Goal: Information Seeking & Learning: Learn about a topic

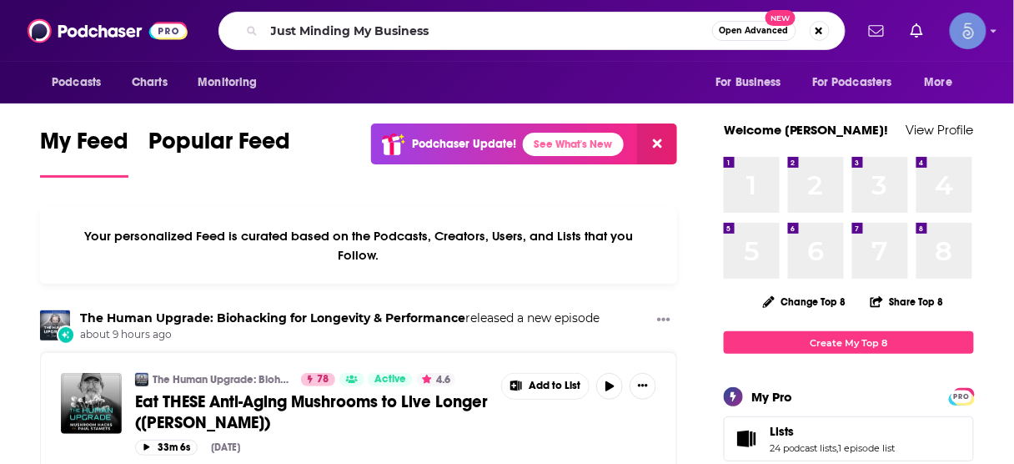
type input "Just Minding My Business"
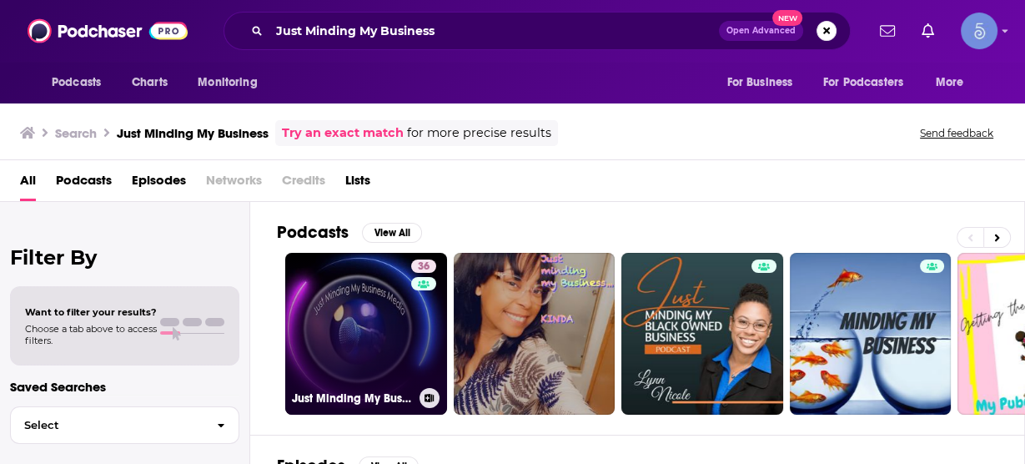
click at [366, 308] on link "36 Just Minding My Business" at bounding box center [366, 334] width 162 height 162
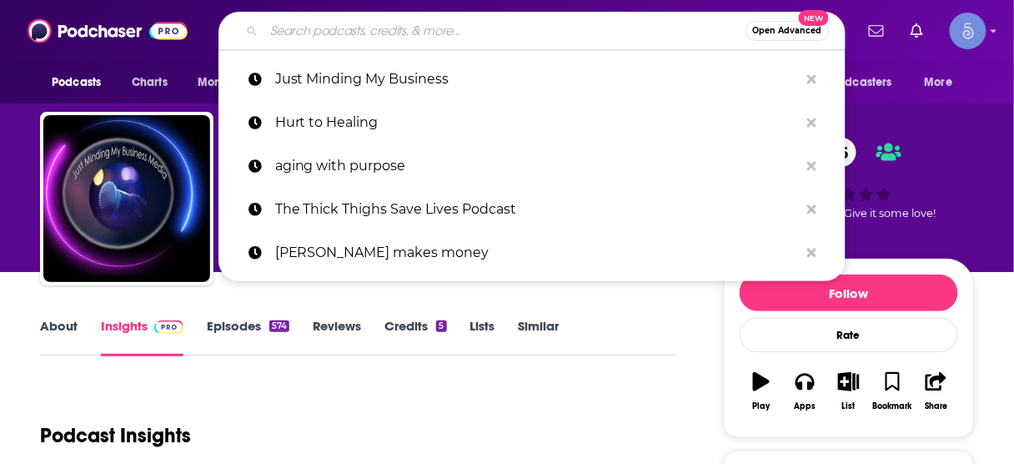
click at [575, 37] on input "Search podcasts, credits, & more..." at bounding box center [504, 31] width 481 height 27
paste input "The End in Mind: Personal Development For Entrepreneurs"
type input "The End in Mind: Personal Development For Entrepreneurs"
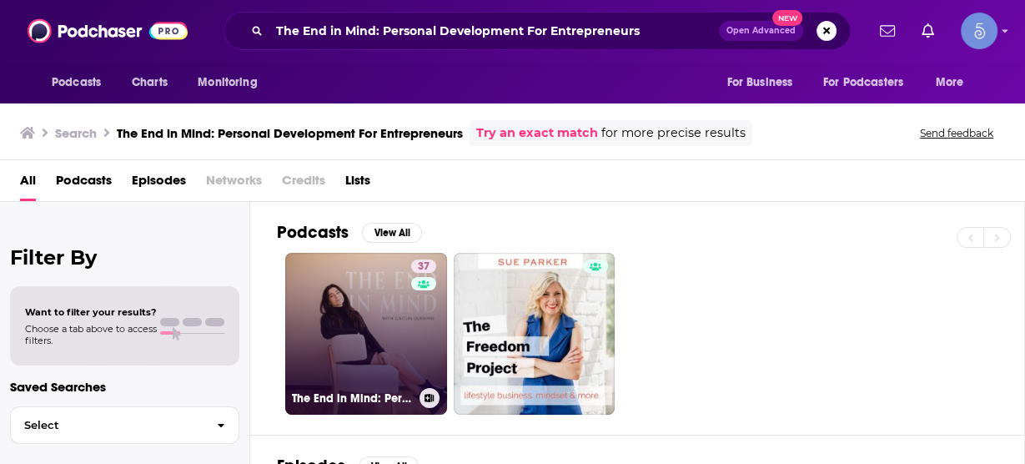
click at [374, 319] on link "37 The End in Mind: Personal Development For Entrepreneurs" at bounding box center [366, 334] width 162 height 162
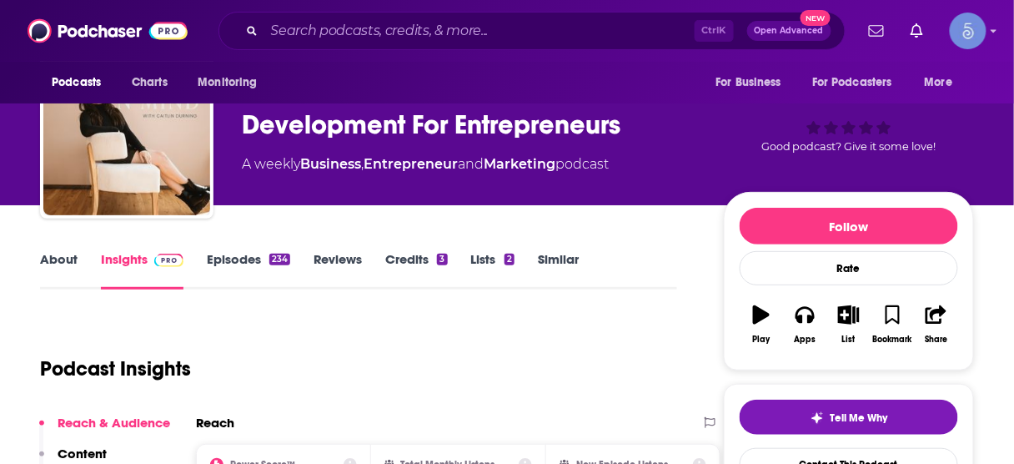
scroll to position [334, 0]
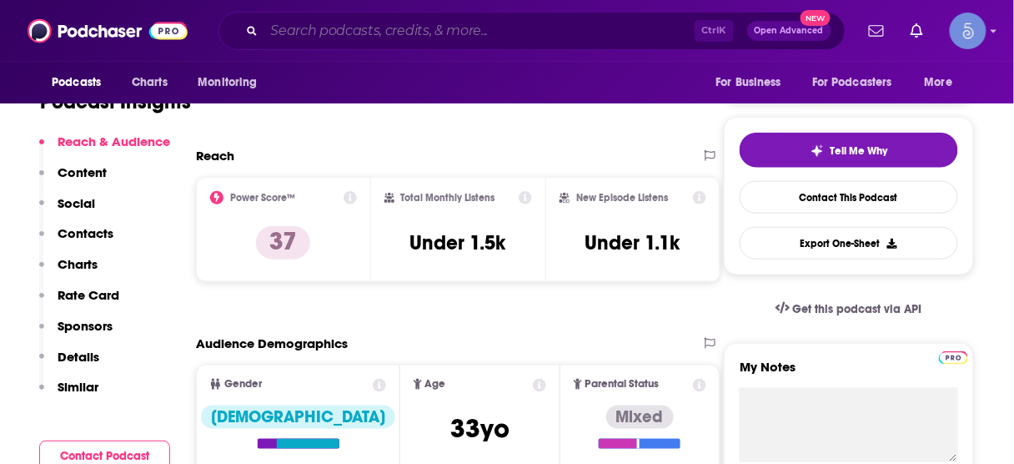
click at [553, 29] on input "Search podcasts, credits, & more..." at bounding box center [479, 31] width 430 height 27
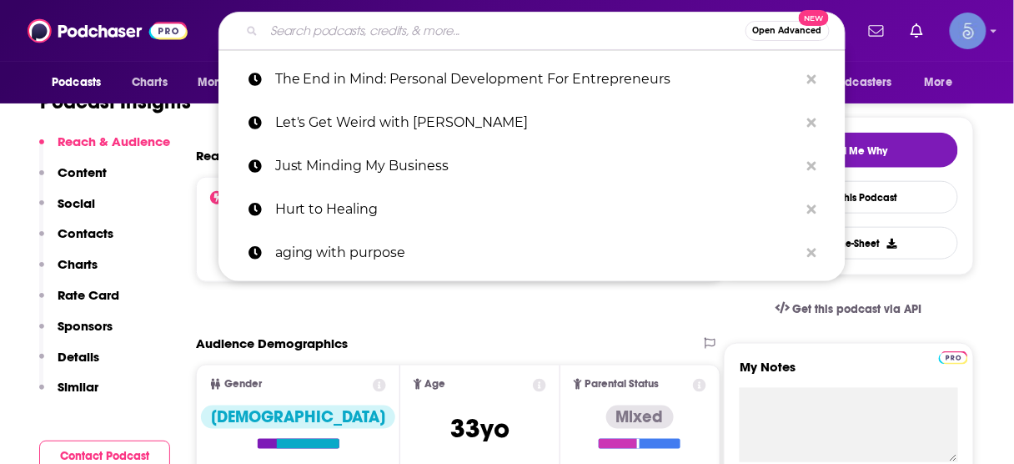
paste input "Pro Mindset"
type input "Pro Mindset"
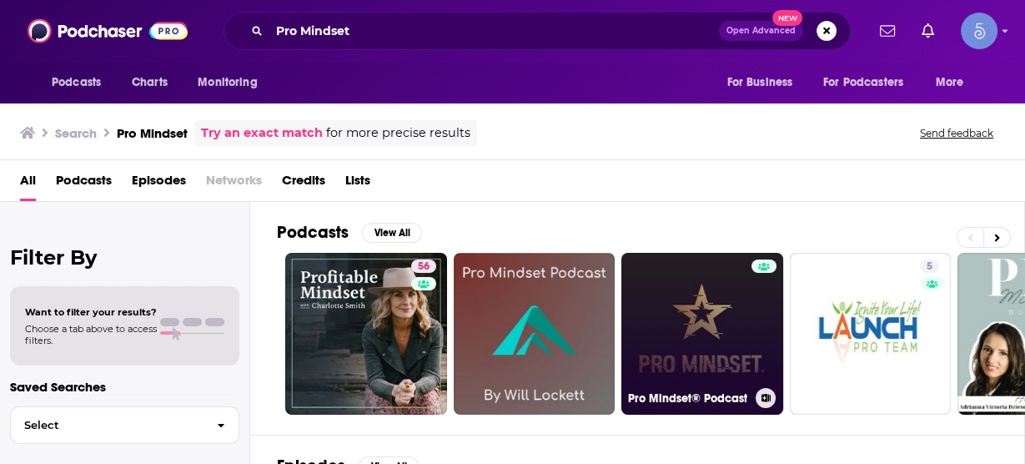
click at [694, 323] on link "Pro Mindset® Podcast" at bounding box center [702, 334] width 162 height 162
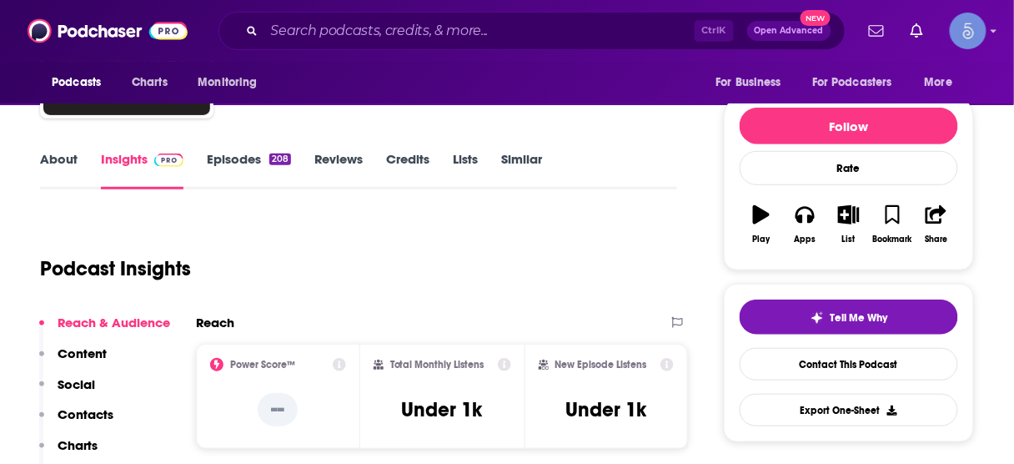
scroll to position [200, 0]
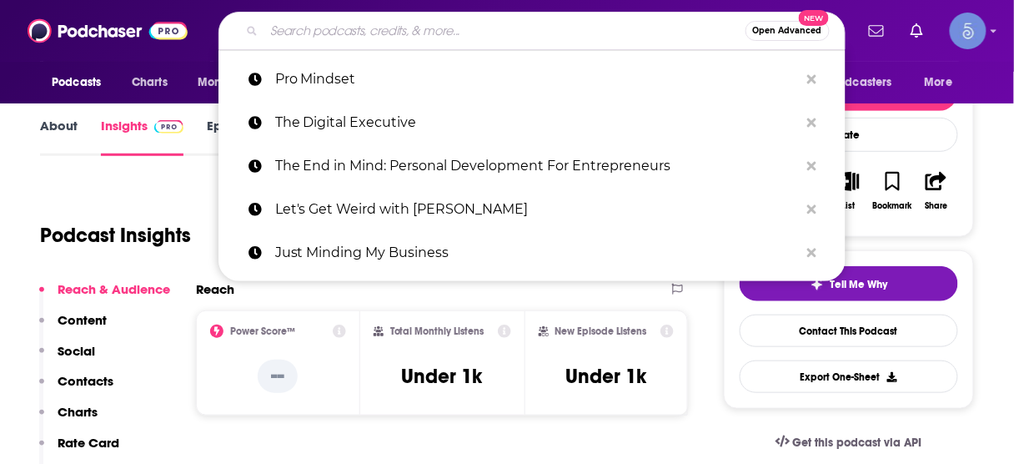
click at [441, 38] on input "Search podcasts, credits, & more..." at bounding box center [504, 31] width 481 height 27
paste input "Your Journey to Fertility"
type input "Your Journey to Fertility"
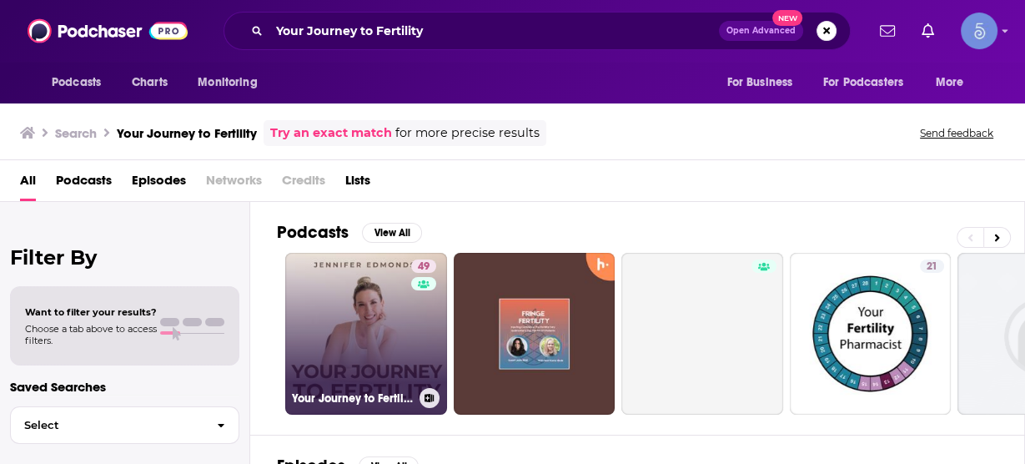
click at [394, 339] on link "49 Your Journey to Fertility" at bounding box center [366, 334] width 162 height 162
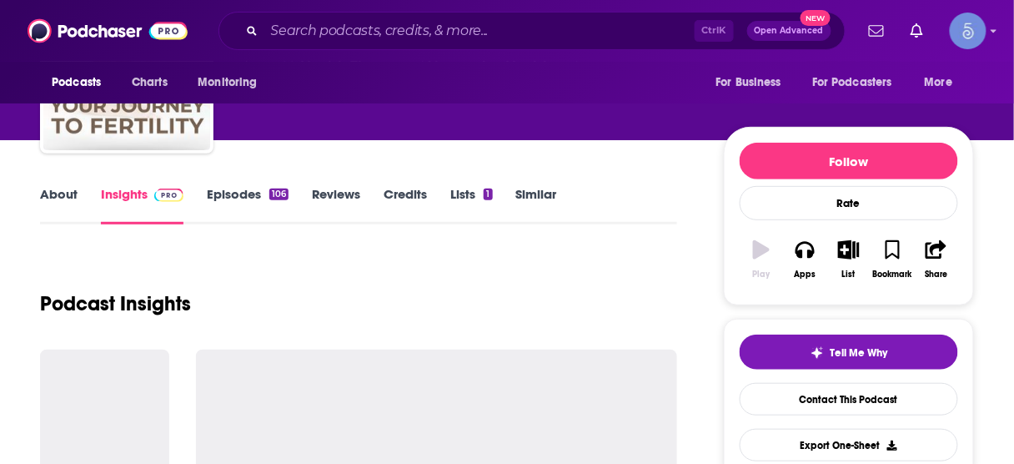
scroll to position [133, 0]
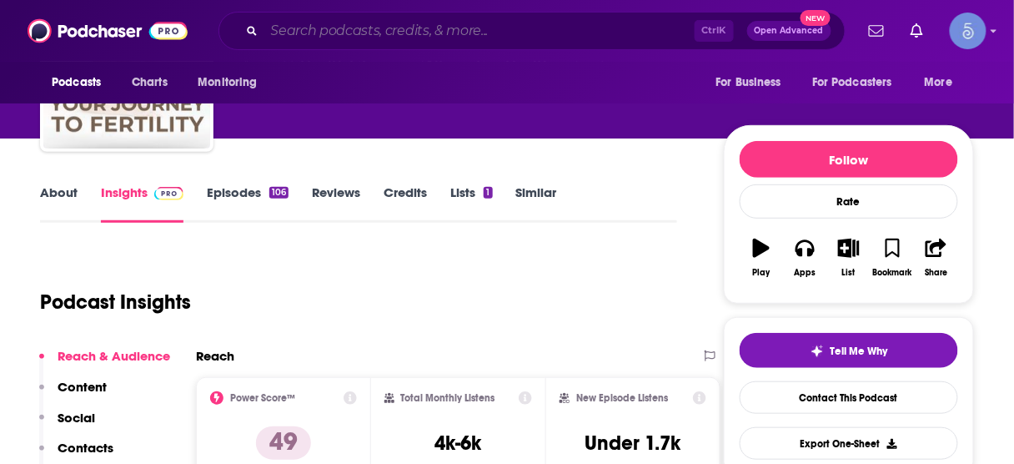
click at [517, 30] on input "Search podcasts, credits, & more..." at bounding box center [479, 31] width 430 height 27
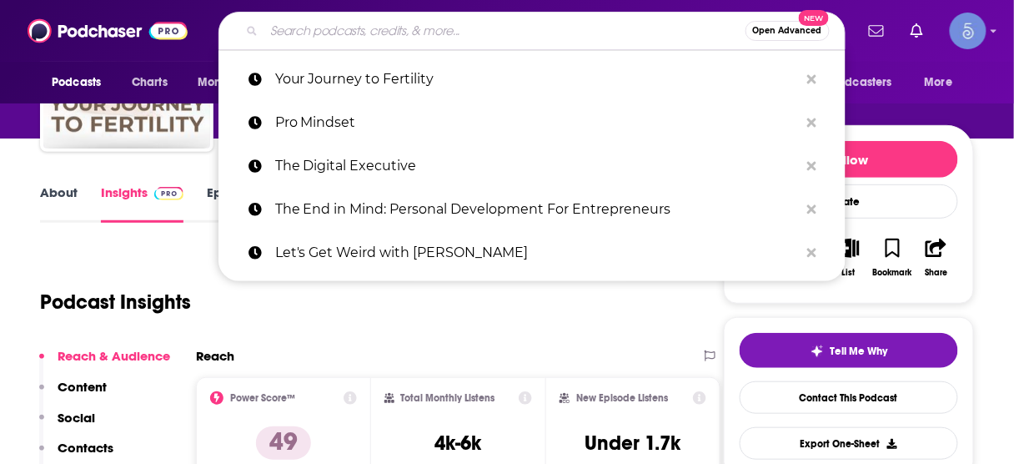
paste input "ManTalks Podcast"
type input "ManTalks Podcast"
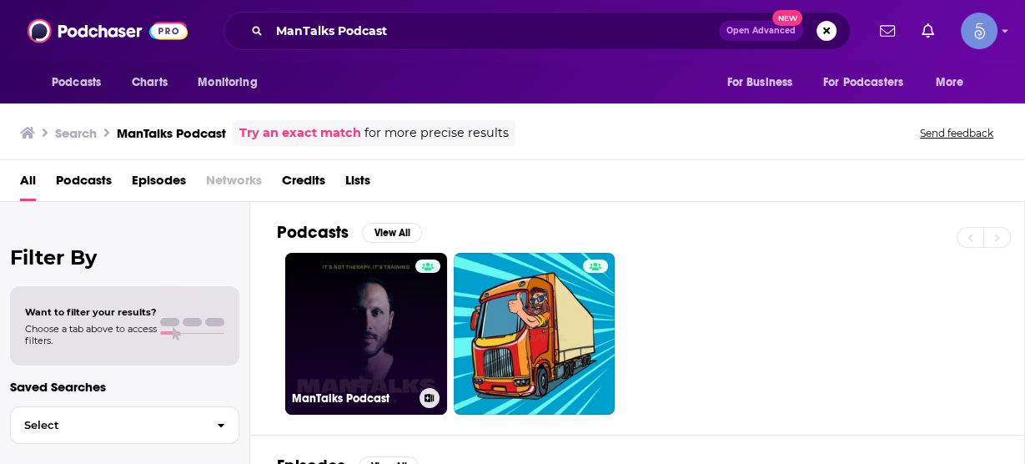
click at [369, 327] on link "ManTalks Podcast" at bounding box center [366, 334] width 162 height 162
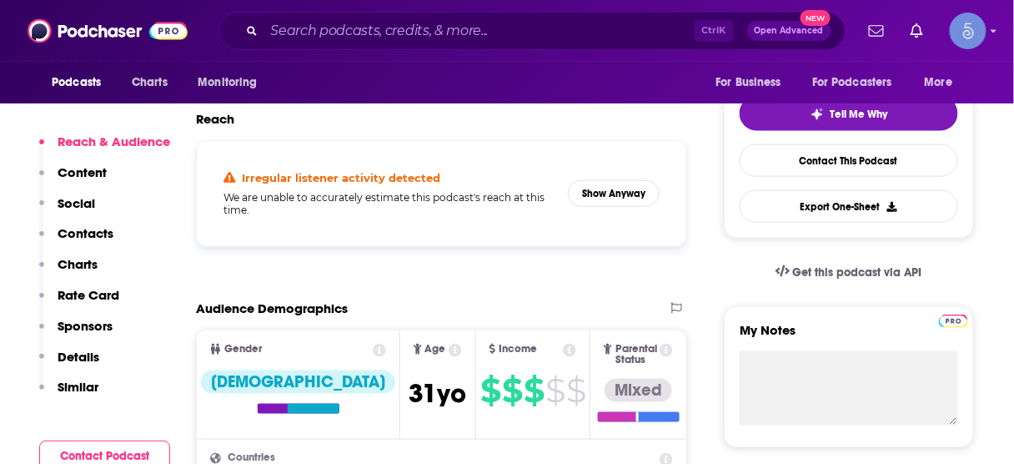
scroll to position [400, 0]
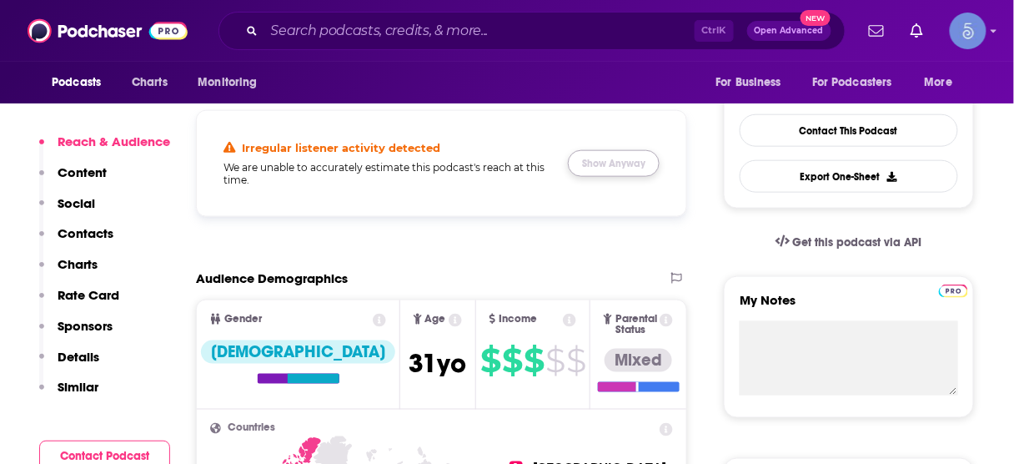
click at [607, 163] on button "Show Anyway" at bounding box center [614, 163] width 92 height 27
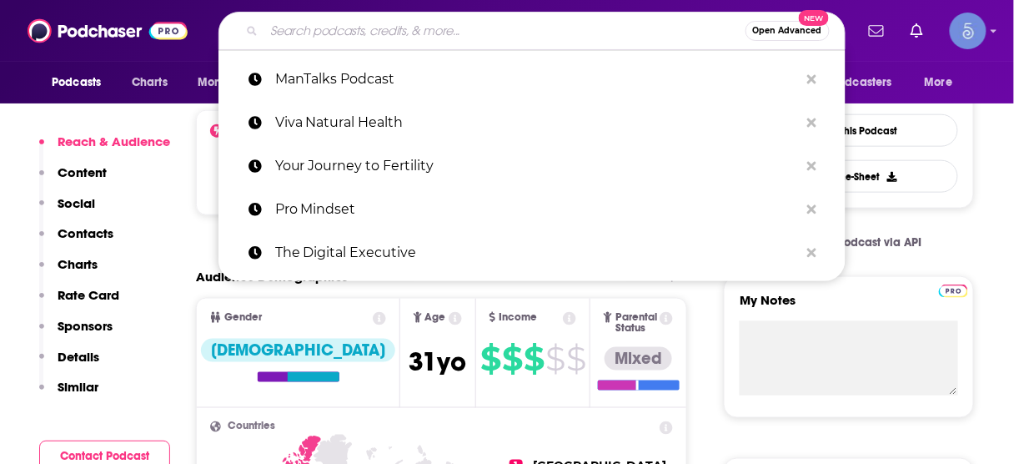
click at [471, 27] on input "Search podcasts, credits, & more..." at bounding box center [504, 31] width 481 height 27
paste input "Marketer of the Day"
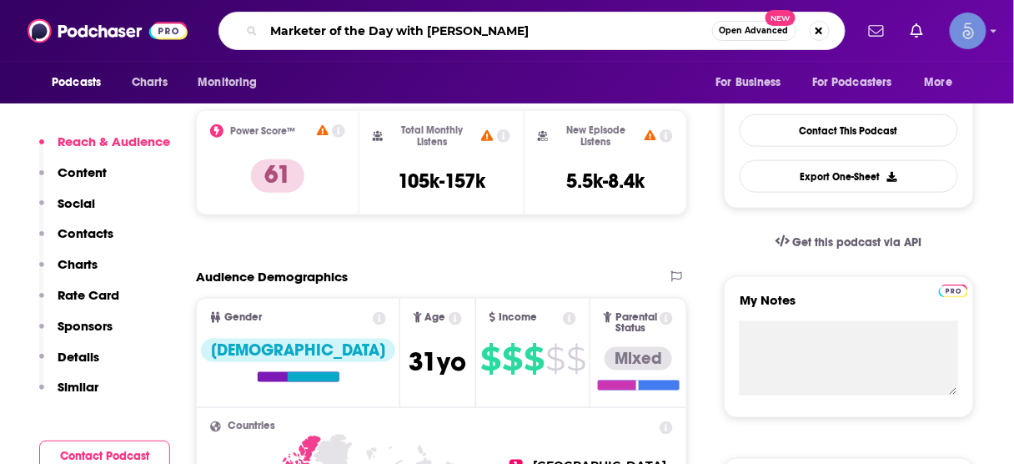
type input "Marketer of the Day with [PERSON_NAME]"
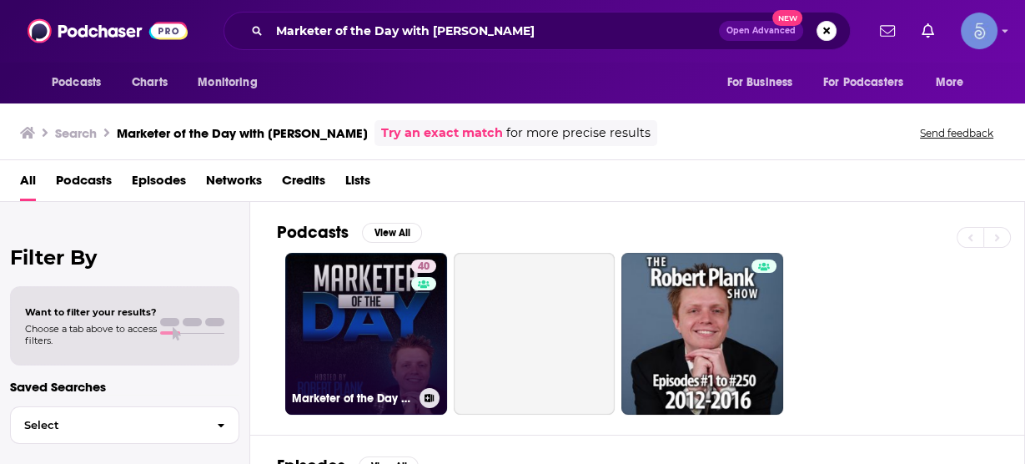
click at [411, 284] on link at bounding box center [423, 283] width 25 height 13
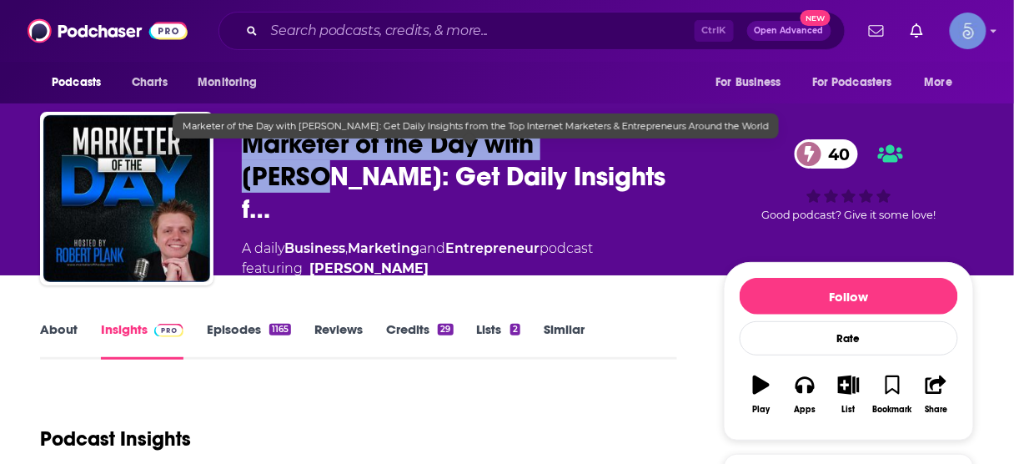
drag, startPoint x: 644, startPoint y: 149, endPoint x: 250, endPoint y: 157, distance: 393.7
click at [247, 161] on span "Marketer of the Day with [PERSON_NAME]: Get Daily Insights f…" at bounding box center [469, 177] width 455 height 98
copy h2 "Marketer of the Day with [PERSON_NAME]"
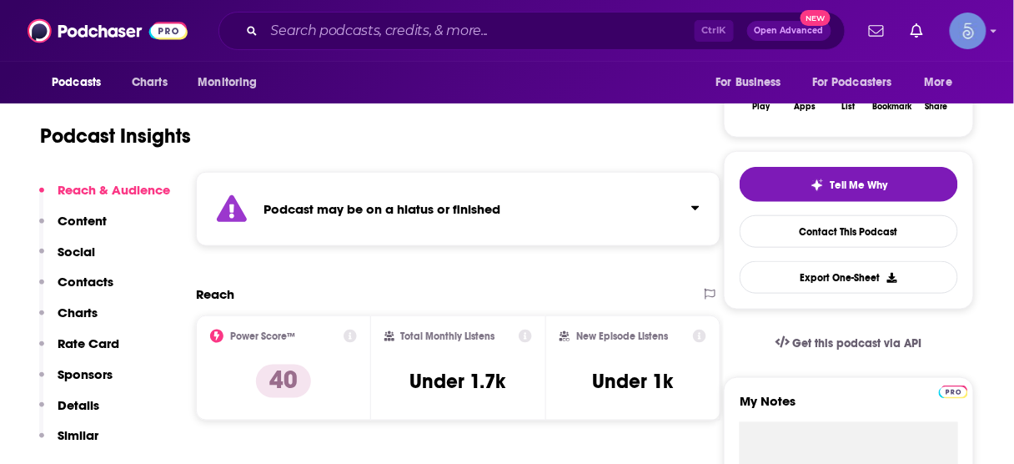
scroll to position [334, 0]
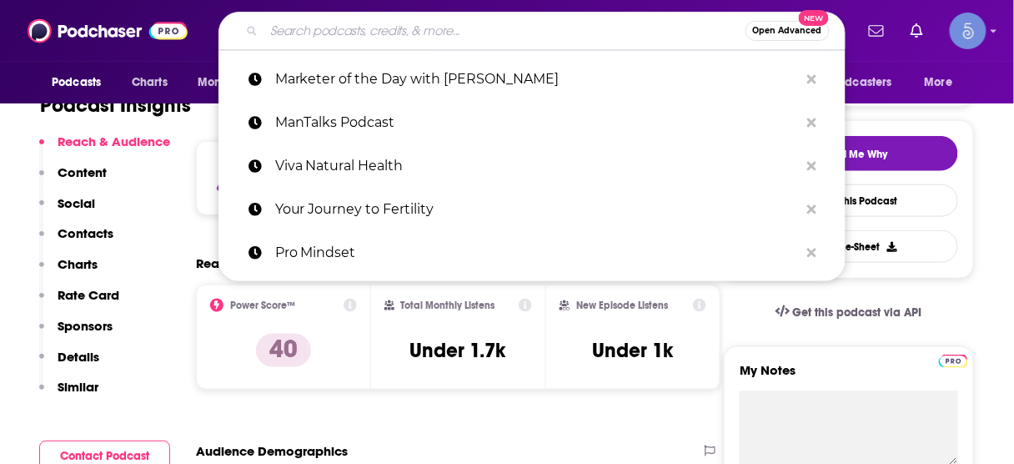
drag, startPoint x: 492, startPoint y: 41, endPoint x: 498, endPoint y: 34, distance: 8.9
click at [492, 42] on input "Search podcasts, credits, & more..." at bounding box center [504, 31] width 481 height 27
paste input "The Thoughtful Entrepreneur"
type input "The Thoughtful Entrepreneur"
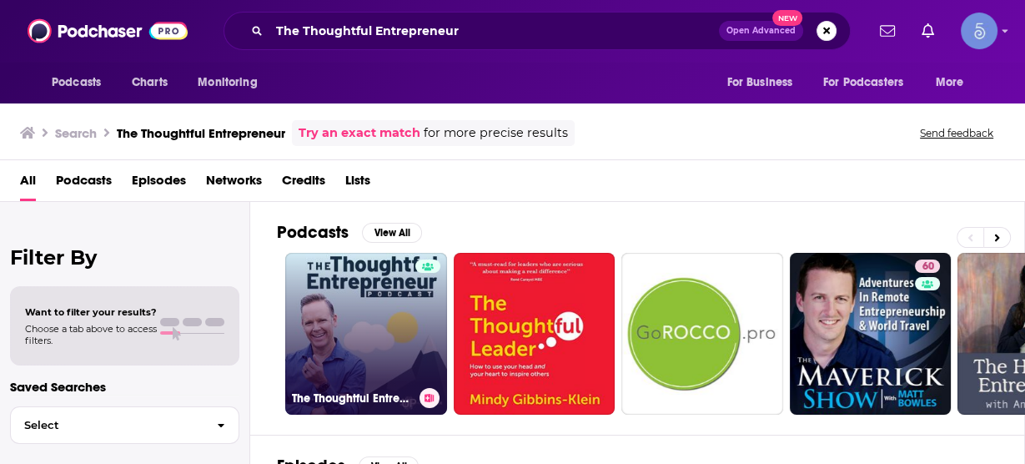
click at [385, 324] on link "The Thoughtful Entrepreneur" at bounding box center [366, 334] width 162 height 162
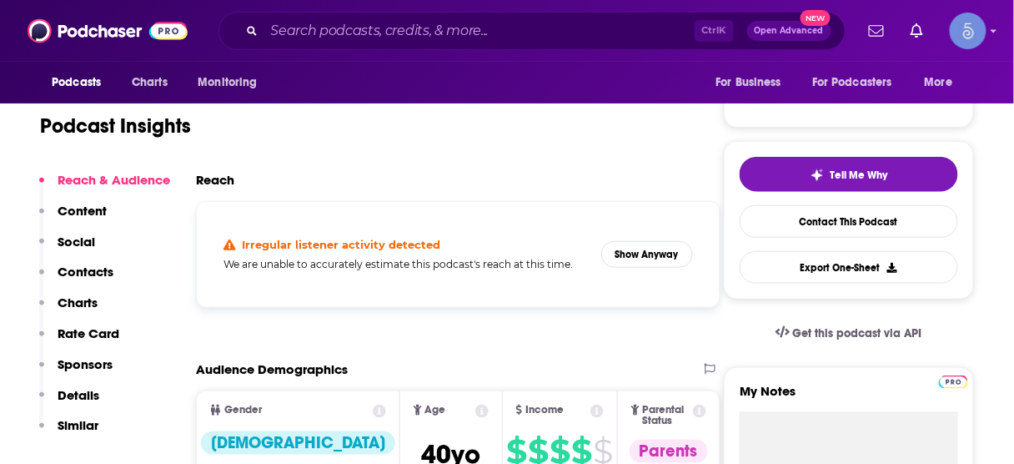
scroll to position [334, 0]
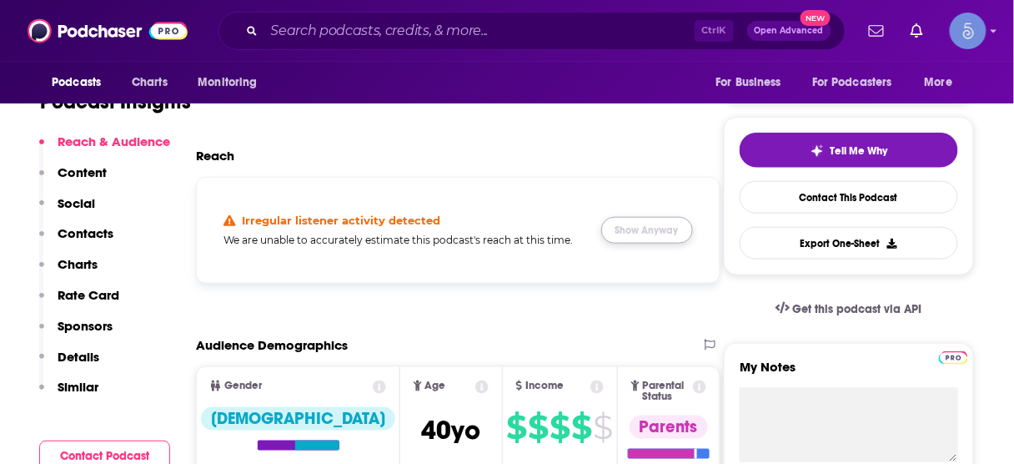
click at [660, 234] on button "Show Anyway" at bounding box center [647, 230] width 92 height 27
